Goal: Task Accomplishment & Management: Use online tool/utility

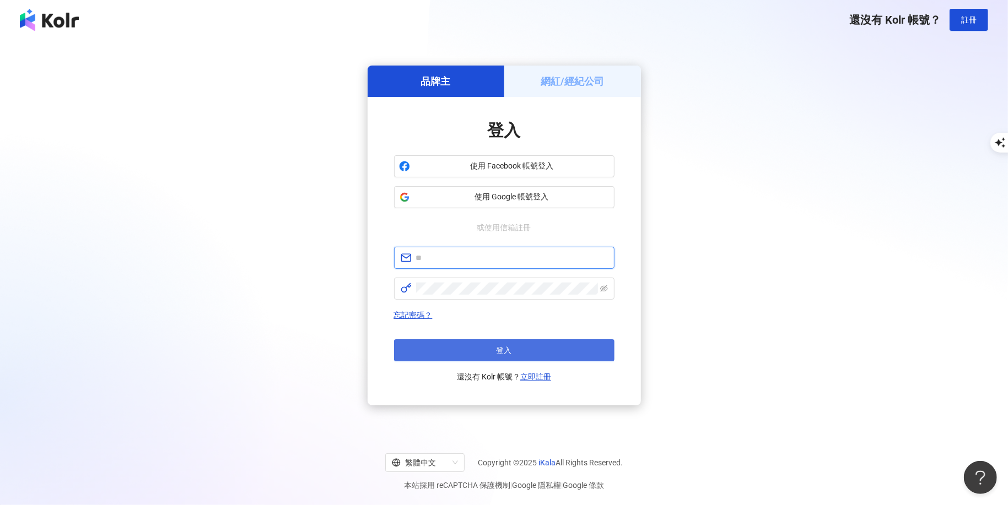
type input "**********"
click at [513, 348] on button "登入" at bounding box center [504, 350] width 220 height 22
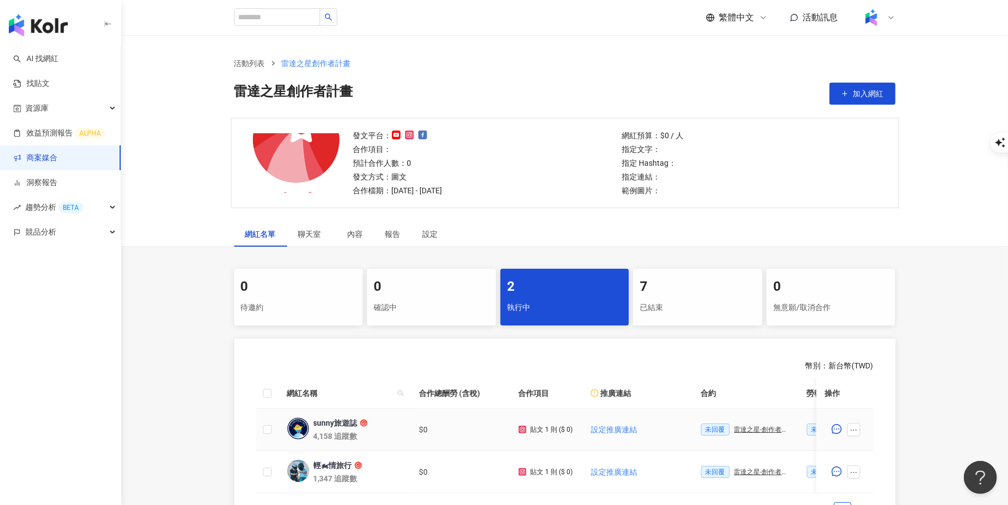
click at [764, 430] on div "雷達之星-創作者合約" at bounding box center [761, 430] width 55 height 8
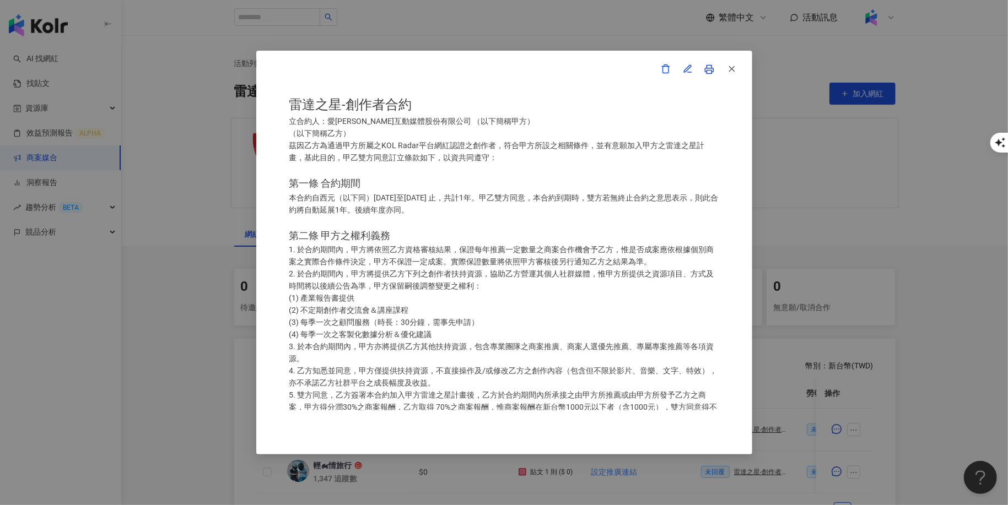
click at [709, 67] on icon at bounding box center [709, 69] width 10 height 10
